Goal: Transaction & Acquisition: Purchase product/service

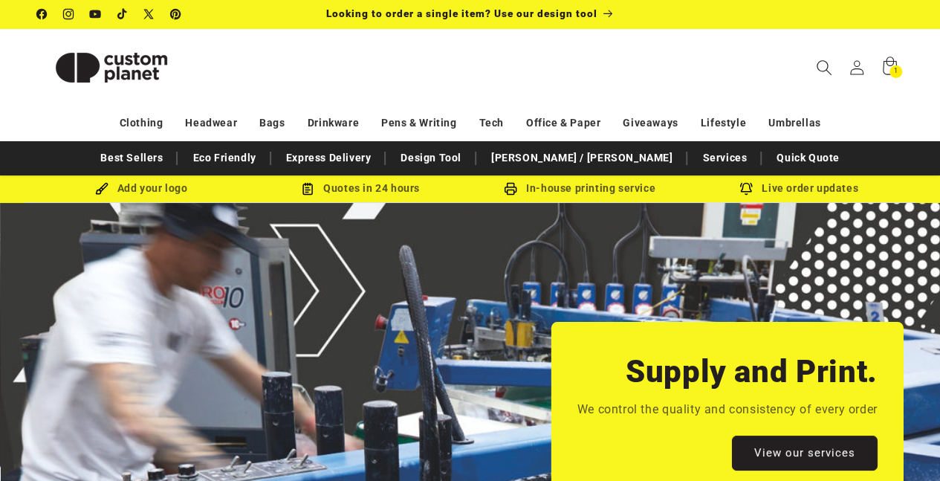
click at [821, 67] on icon "Search" at bounding box center [824, 67] width 16 height 16
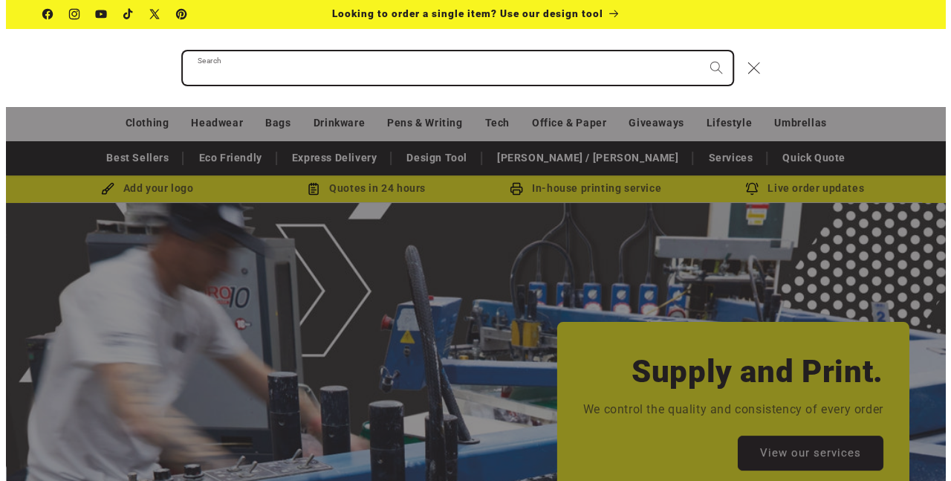
scroll to position [0, 1902]
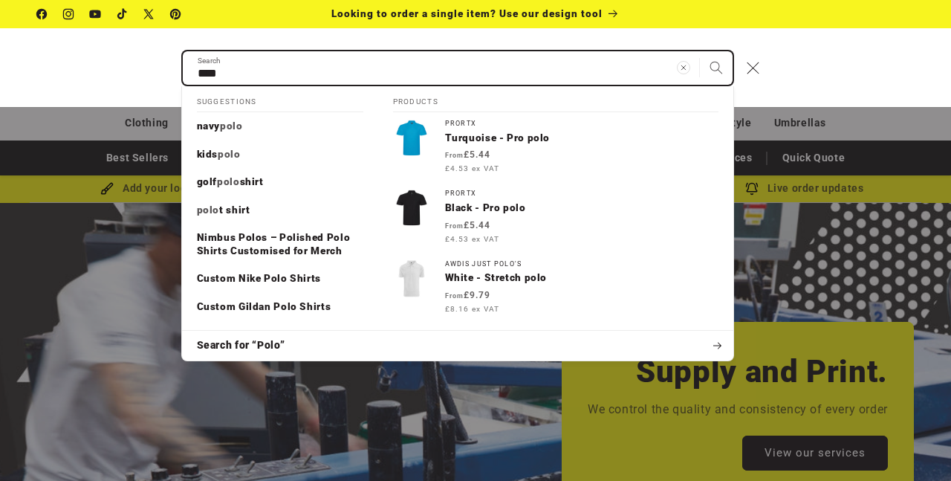
type input "****"
click at [700, 51] on button "Search" at bounding box center [716, 67] width 33 height 33
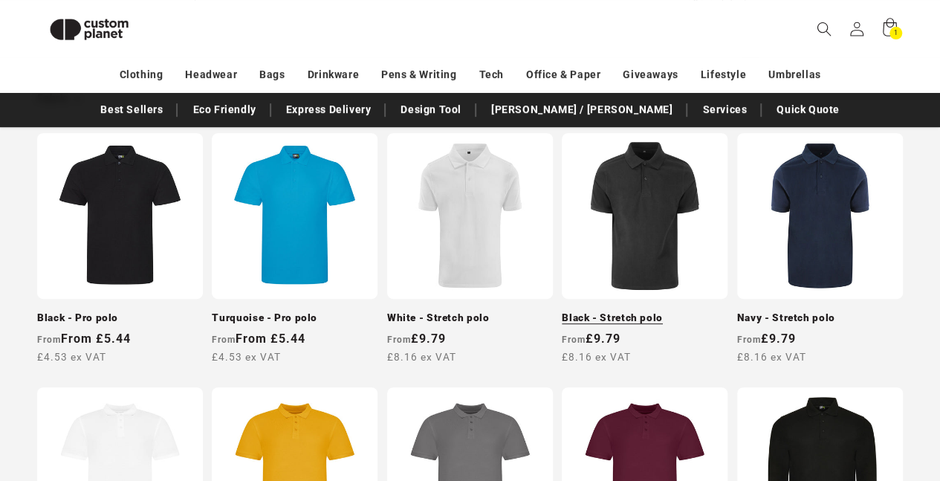
scroll to position [276, 0]
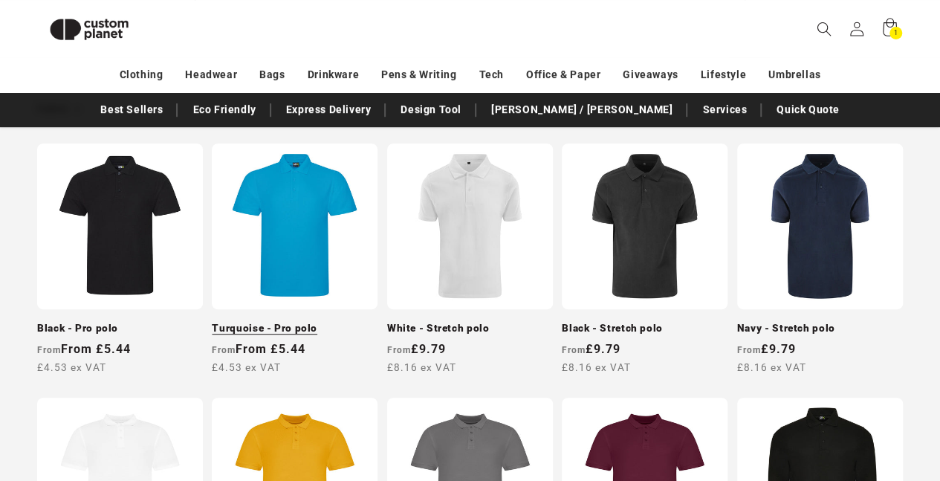
click at [263, 322] on link "Turquoise - Pro polo" at bounding box center [295, 328] width 166 height 13
